Goal: Information Seeking & Learning: Compare options

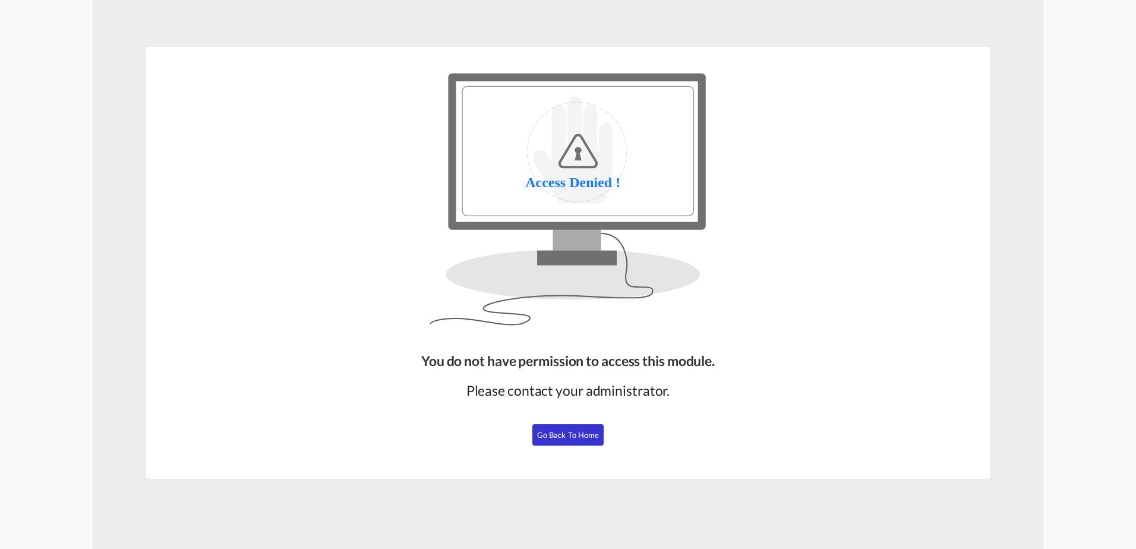
click at [560, 438] on span "Go Back to Home" at bounding box center [568, 435] width 62 height 10
